Goal: Task Accomplishment & Management: Manage account settings

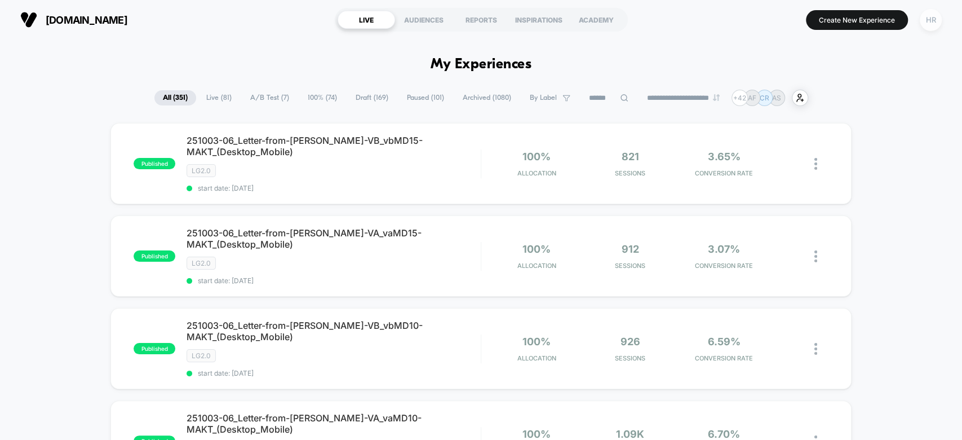
click at [931, 22] on div "HR" at bounding box center [931, 20] width 22 height 22
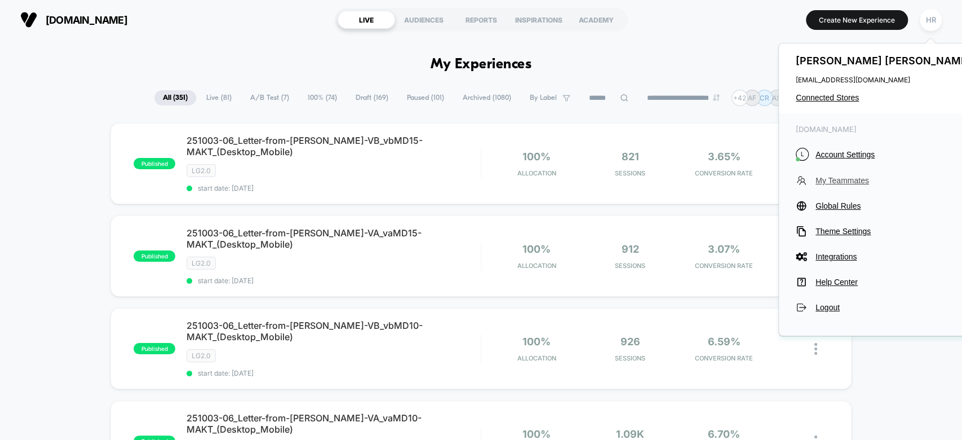
click at [833, 180] on span "My Teammates" at bounding box center [894, 180] width 158 height 9
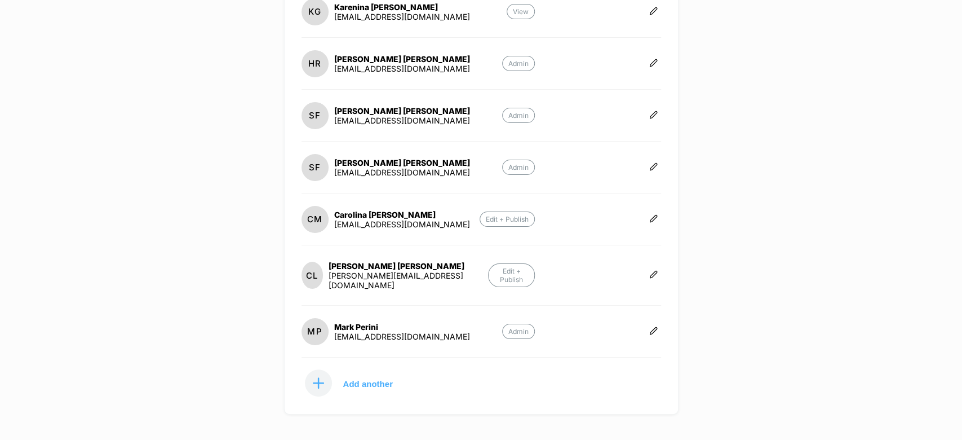
scroll to position [369, 0]
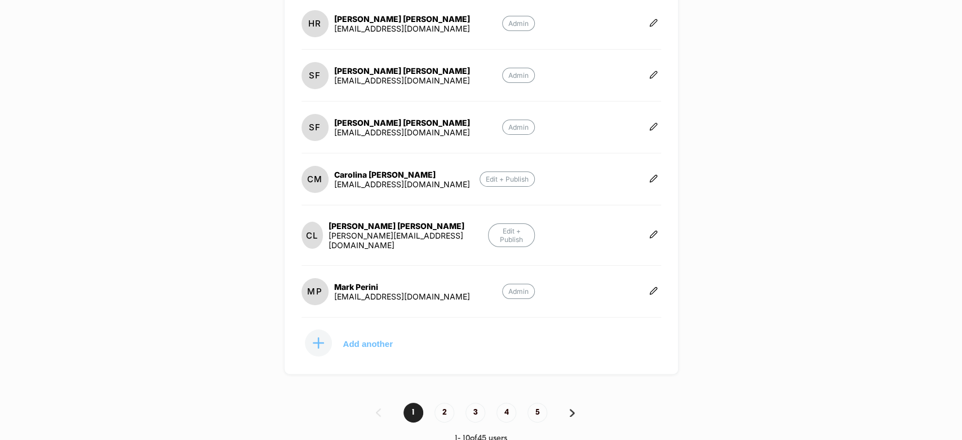
click at [363, 340] on p "Add another" at bounding box center [368, 343] width 50 height 6
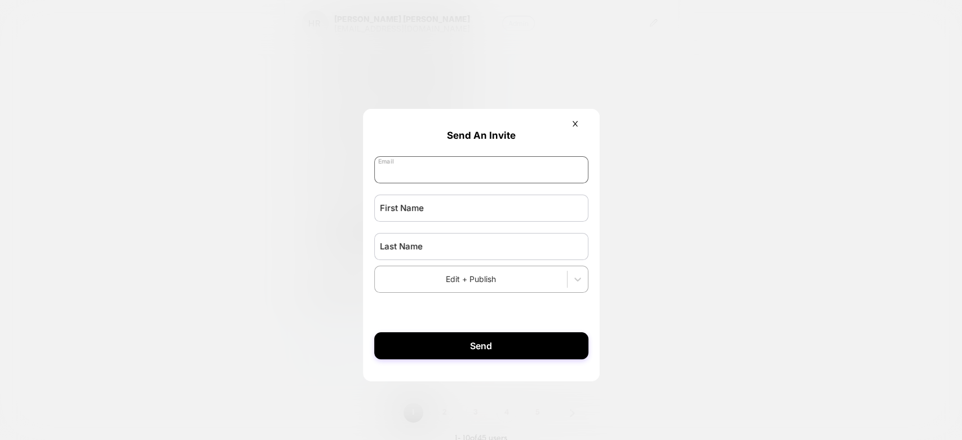
click at [438, 162] on input "email" at bounding box center [481, 169] width 214 height 27
paste input "**********"
type input "**********"
click at [427, 205] on input "text" at bounding box center [481, 207] width 214 height 27
type input "*****"
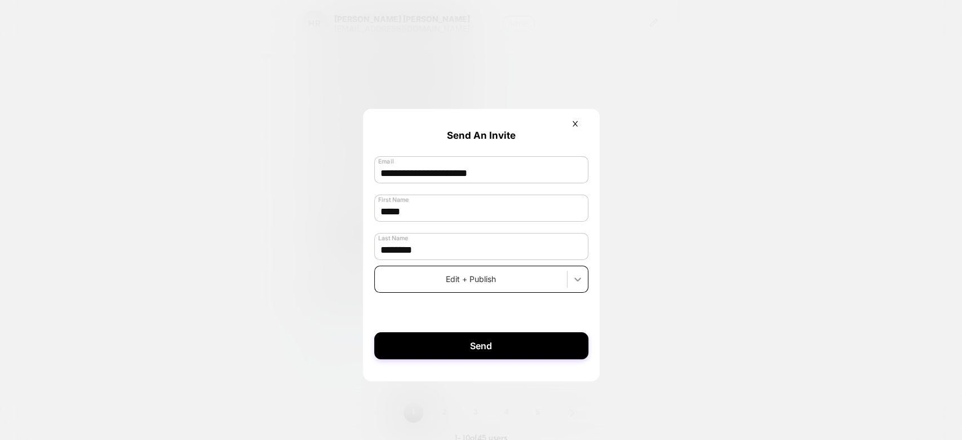
type input "********"
click at [569, 273] on div at bounding box center [577, 279] width 20 height 20
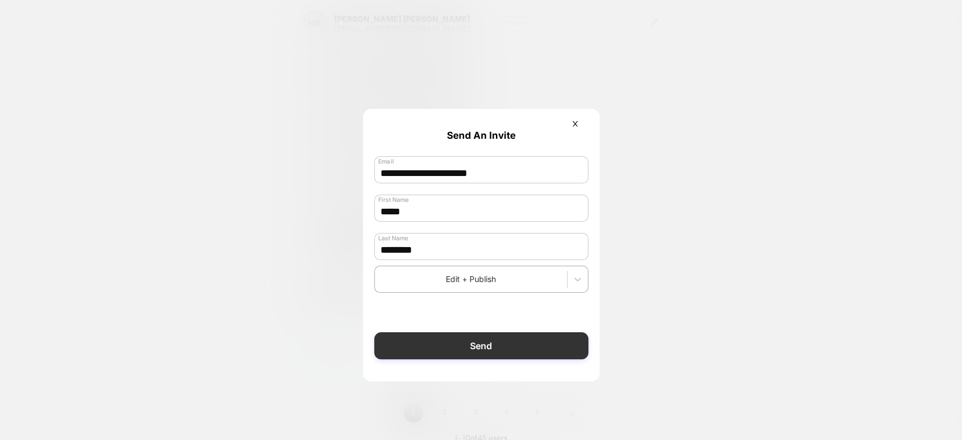
click at [473, 353] on button "Send" at bounding box center [481, 345] width 214 height 27
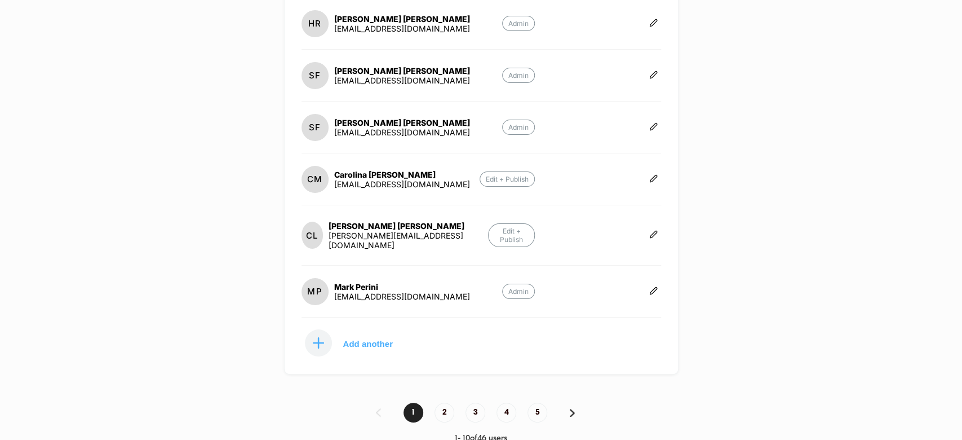
scroll to position [0, 0]
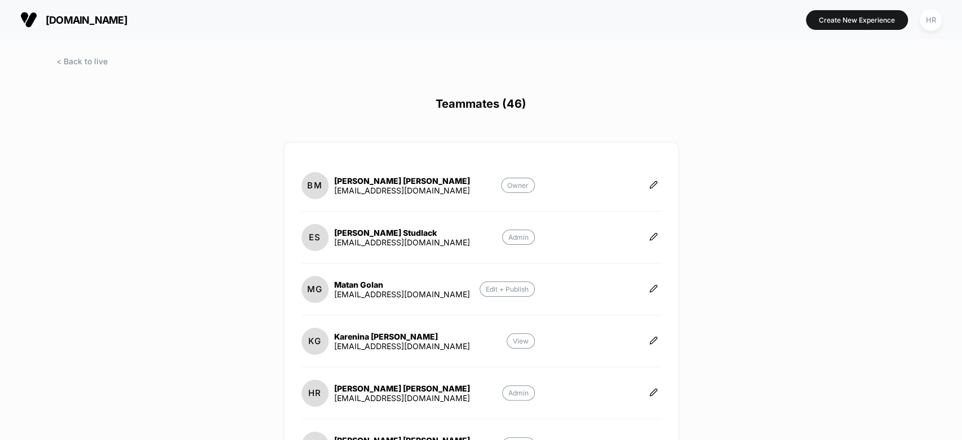
click at [99, 12] on button "laurageller.com" at bounding box center [74, 20] width 114 height 18
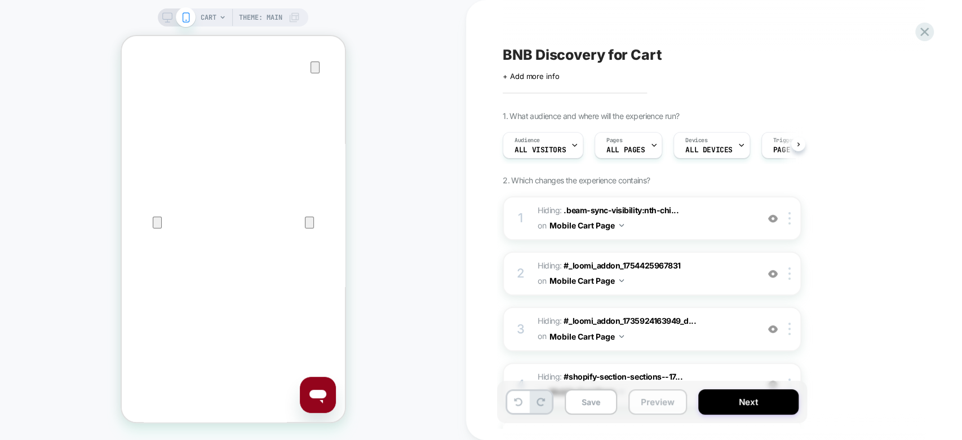
click at [671, 403] on button "Preview" at bounding box center [657, 401] width 59 height 25
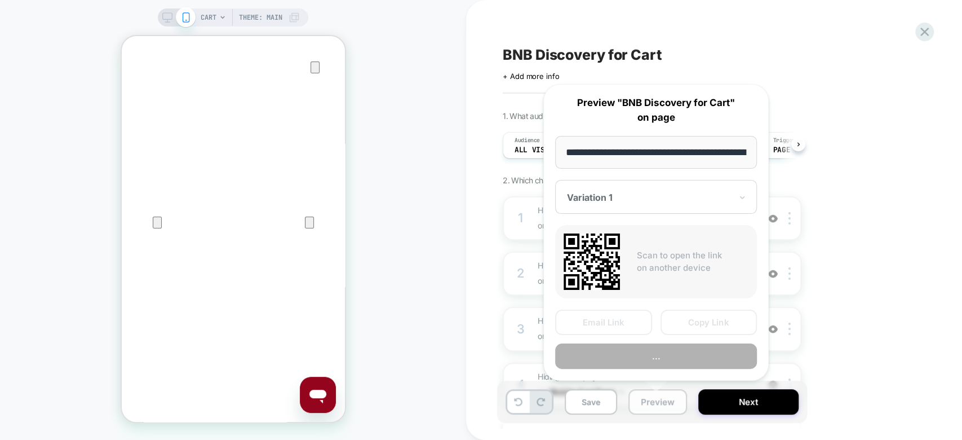
scroll to position [0, 56]
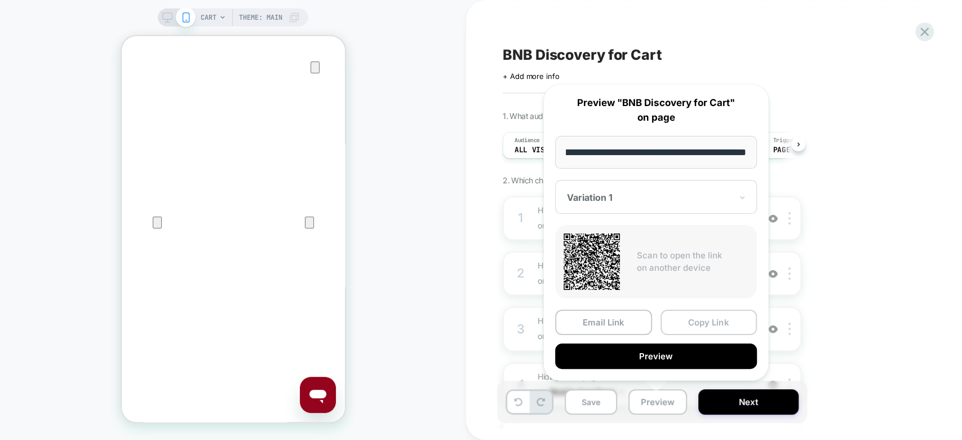
click at [691, 320] on button "Copy Link" at bounding box center [708, 321] width 97 height 25
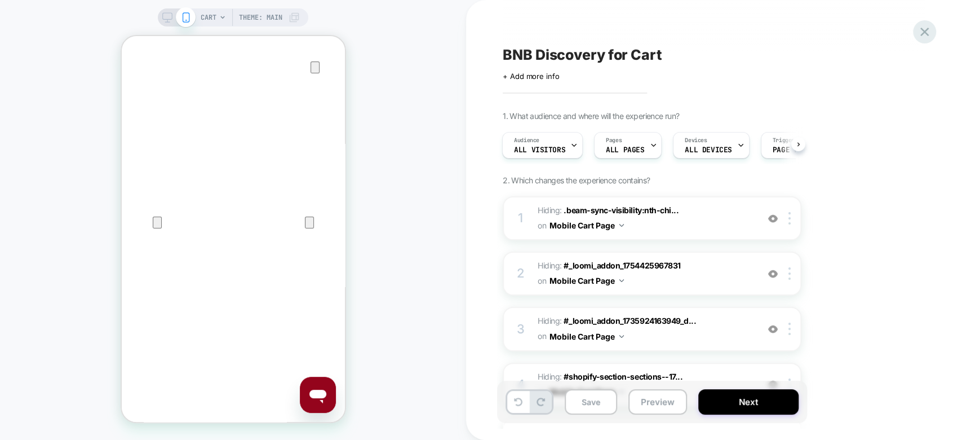
click at [922, 33] on icon at bounding box center [924, 32] width 8 height 8
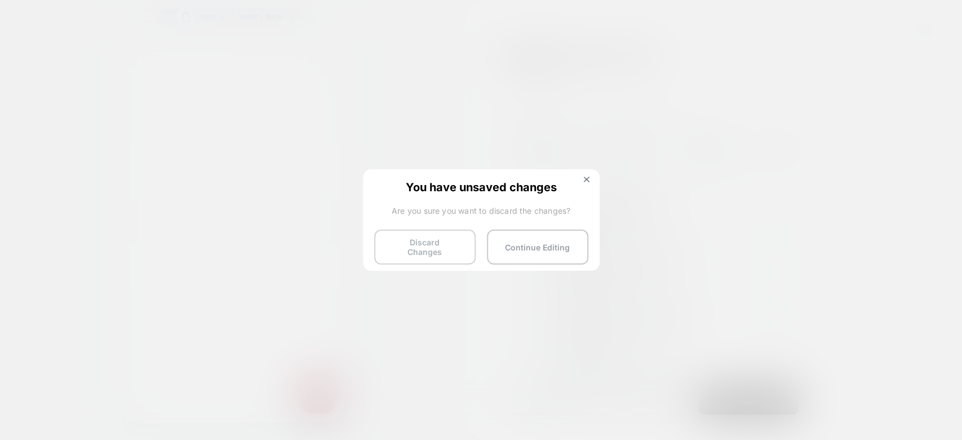
click at [410, 250] on button "Discard Changes" at bounding box center [424, 246] width 101 height 35
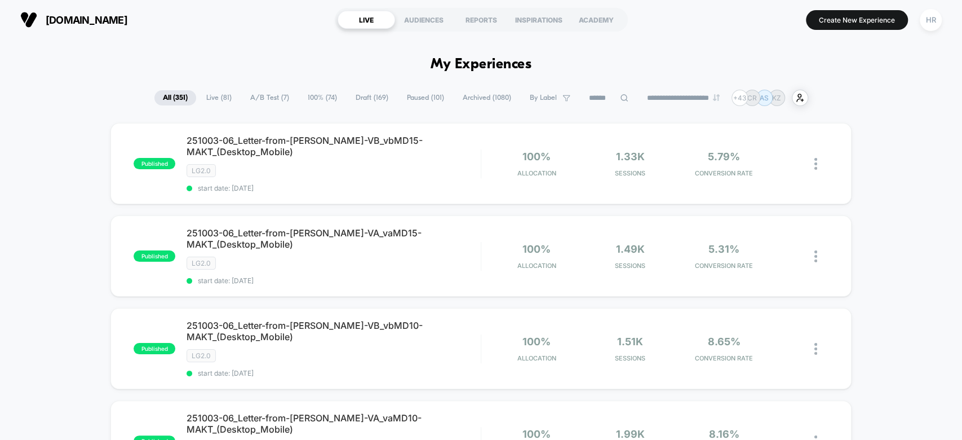
click at [261, 103] on span "A/B Test ( 7 )" at bounding box center [270, 97] width 56 height 15
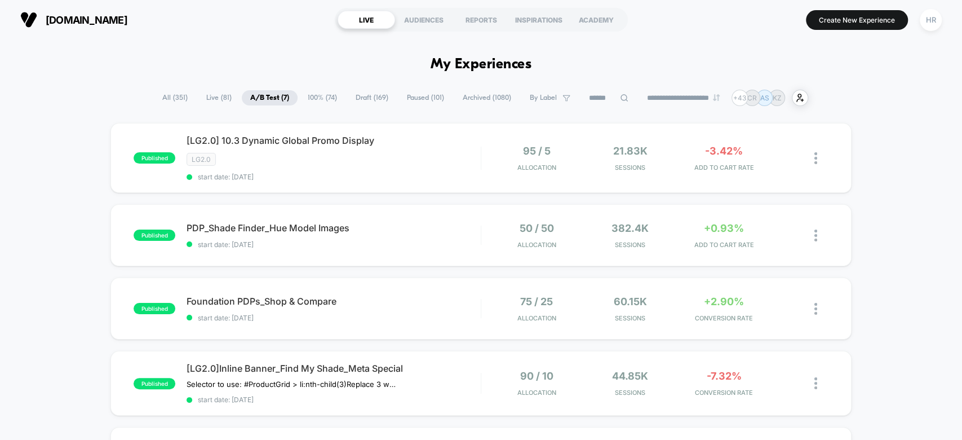
click at [368, 97] on span "Draft ( 169 )" at bounding box center [372, 97] width 50 height 15
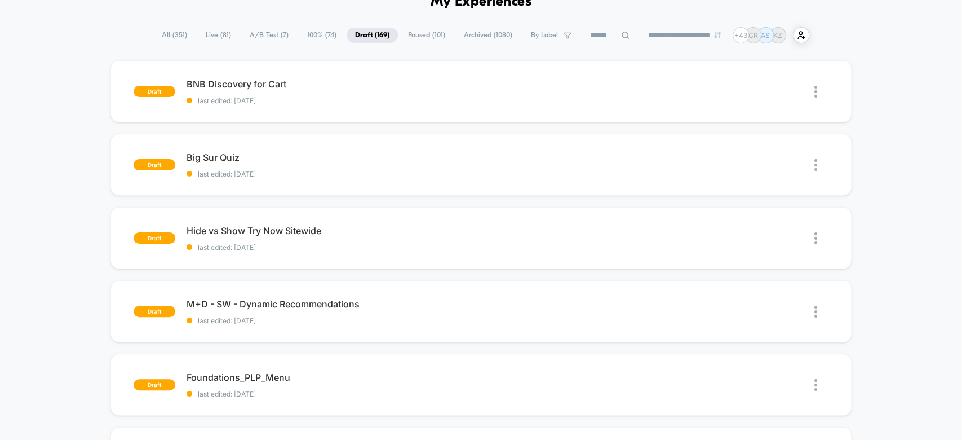
scroll to position [66, 0]
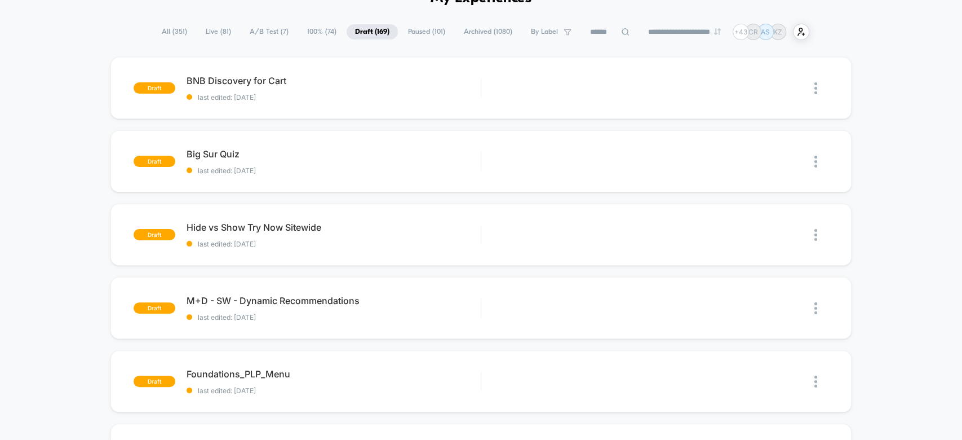
click at [420, 30] on span "Paused ( 101 )" at bounding box center [427, 31] width 54 height 15
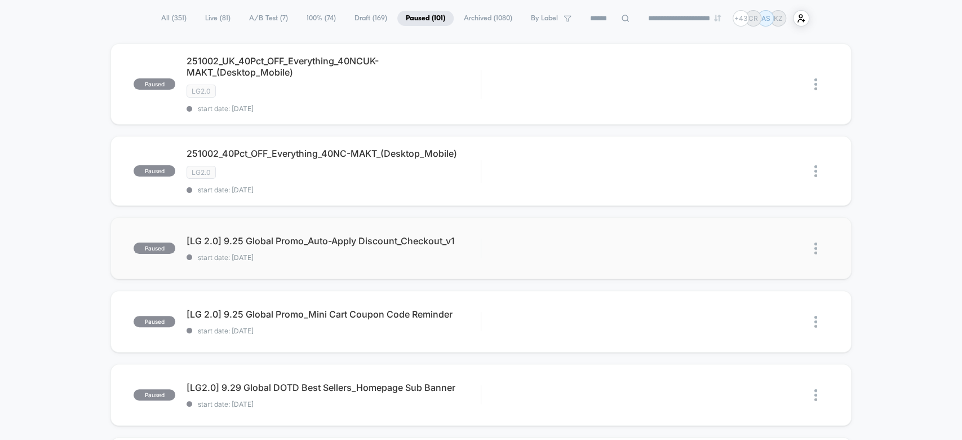
scroll to position [0, 0]
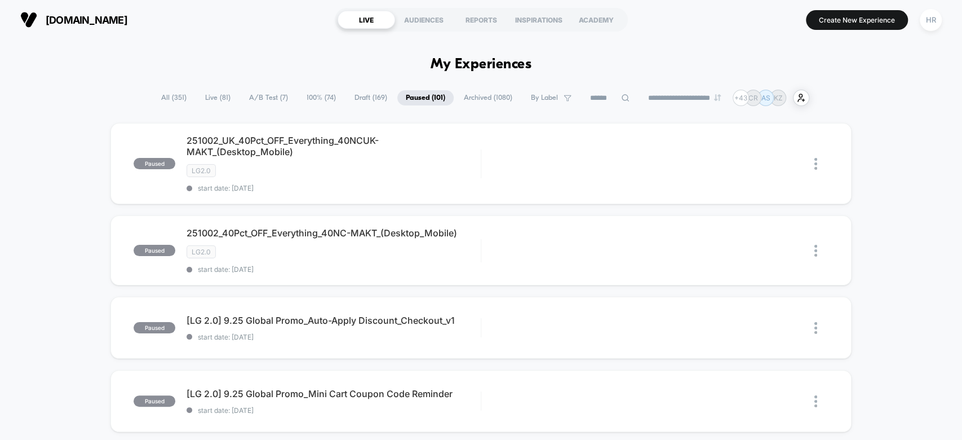
click at [370, 94] on span "Draft ( 169 )" at bounding box center [371, 97] width 50 height 15
